Goal: Check status

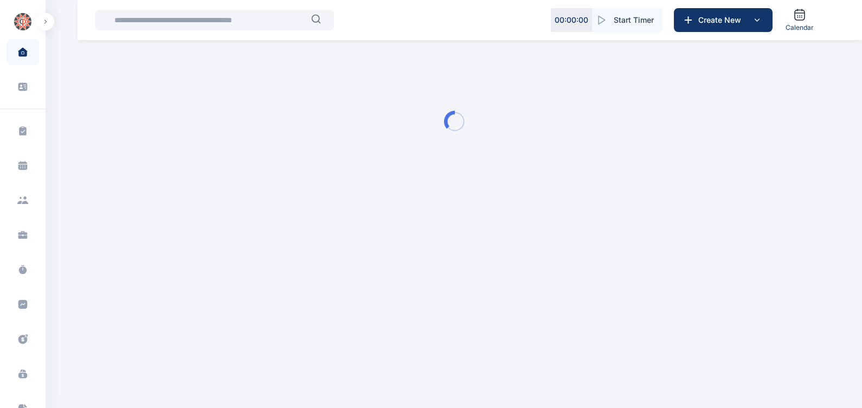
click at [216, 25] on input "text" at bounding box center [209, 20] width 203 height 22
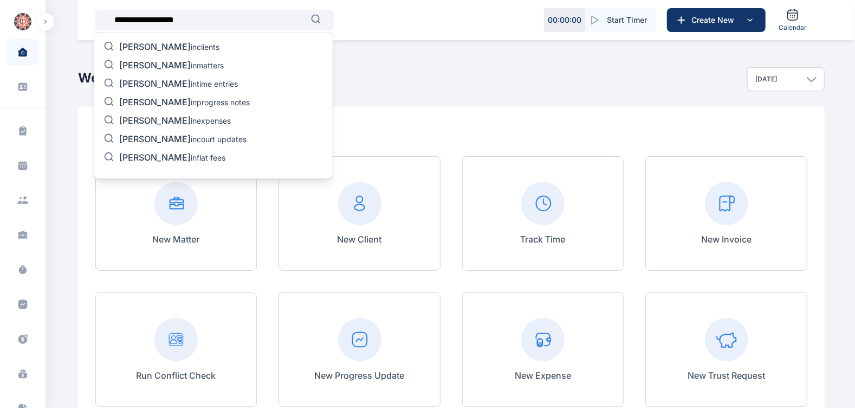
type input "**********"
click at [191, 64] on span "[PERSON_NAME]" at bounding box center [155, 65] width 72 height 11
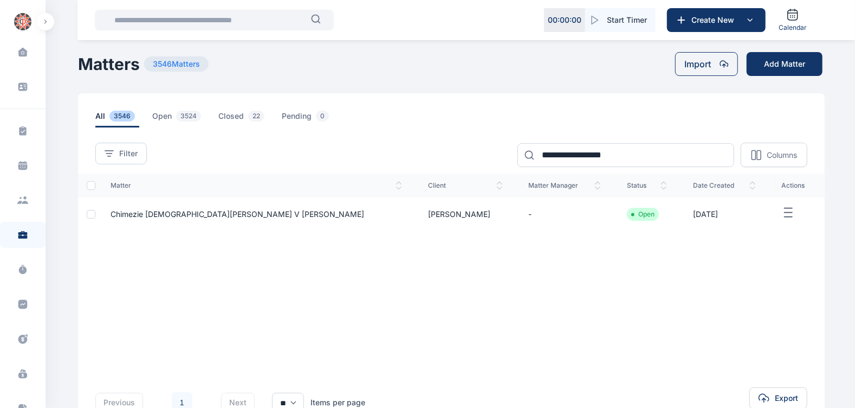
click at [301, 213] on span "Chimezie [DEMOGRAPHIC_DATA][PERSON_NAME] v [PERSON_NAME]" at bounding box center [238, 213] width 254 height 9
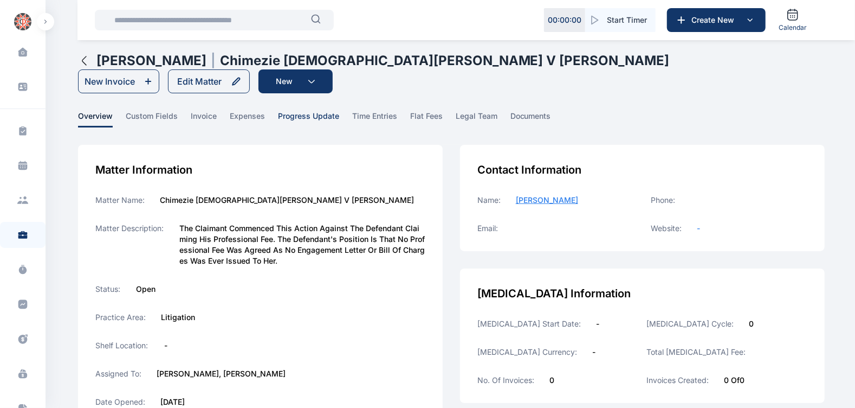
click at [322, 120] on span "progress update" at bounding box center [308, 119] width 61 height 17
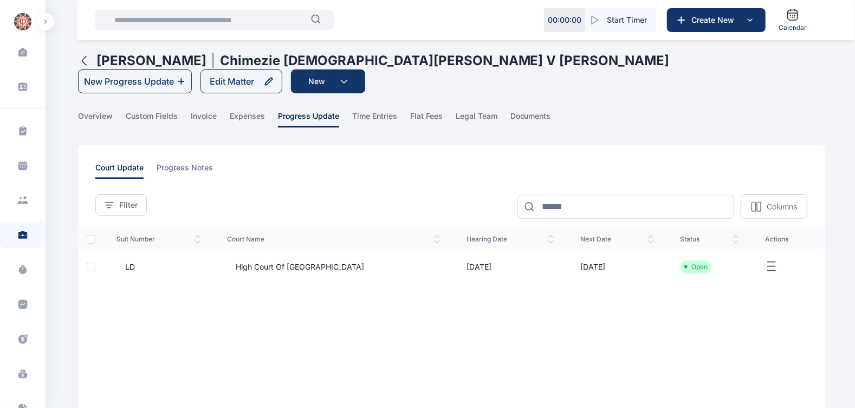
click at [303, 269] on span "High Court of [GEOGRAPHIC_DATA]" at bounding box center [295, 266] width 137 height 11
